Goal: Navigation & Orientation: Go to known website

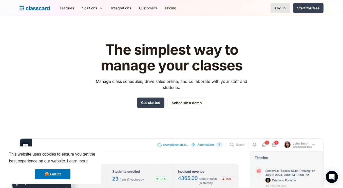
click at [279, 6] on div "Log in" at bounding box center [280, 7] width 11 height 5
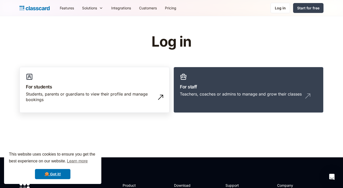
click at [75, 89] on h3 "For students" at bounding box center [94, 86] width 137 height 7
